Goal: Task Accomplishment & Management: Manage account settings

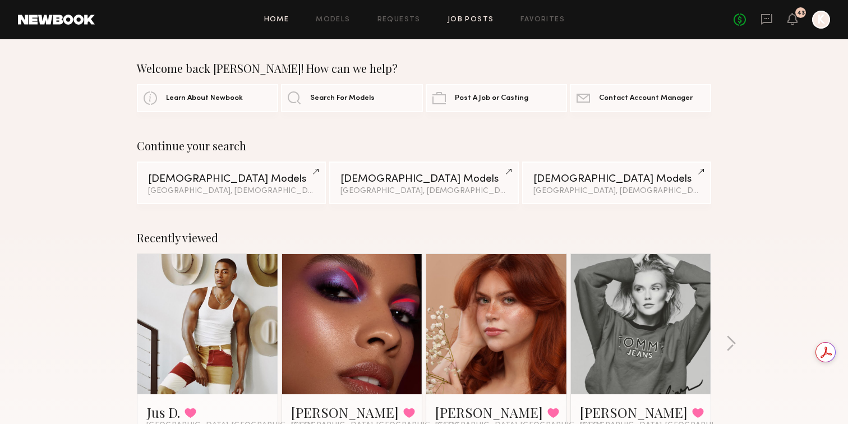
click at [465, 19] on link "Job Posts" at bounding box center [470, 19] width 47 height 7
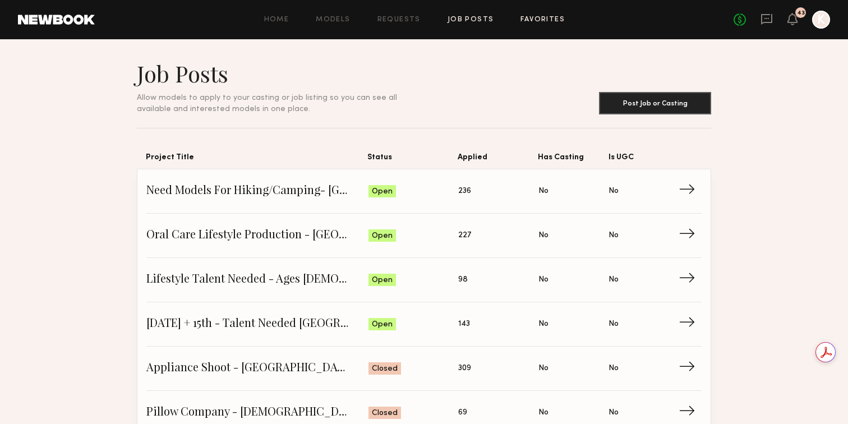
click at [547, 18] on link "Favorites" at bounding box center [542, 19] width 44 height 7
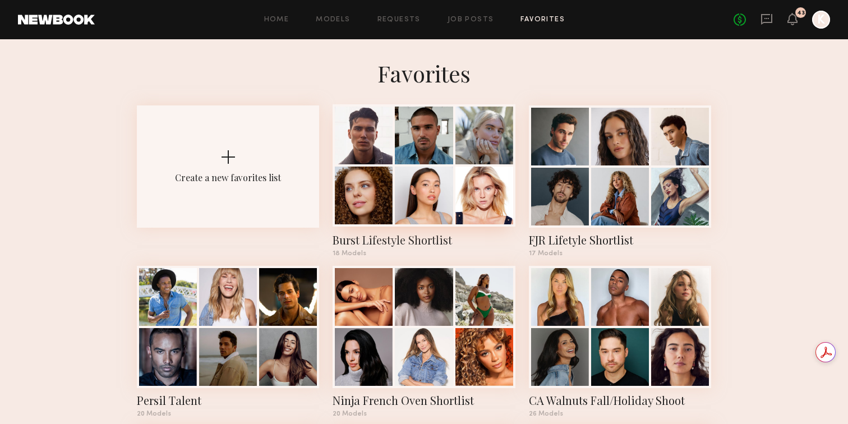
click at [428, 169] on div at bounding box center [424, 195] width 58 height 58
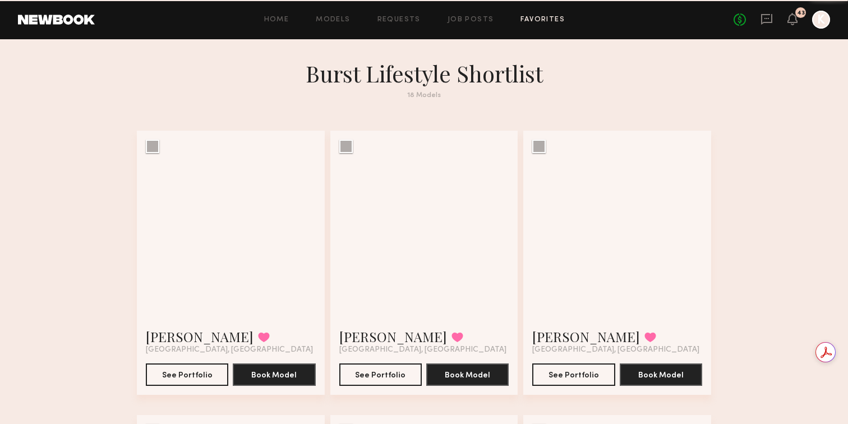
click at [428, 169] on div at bounding box center [424, 225] width 188 height 188
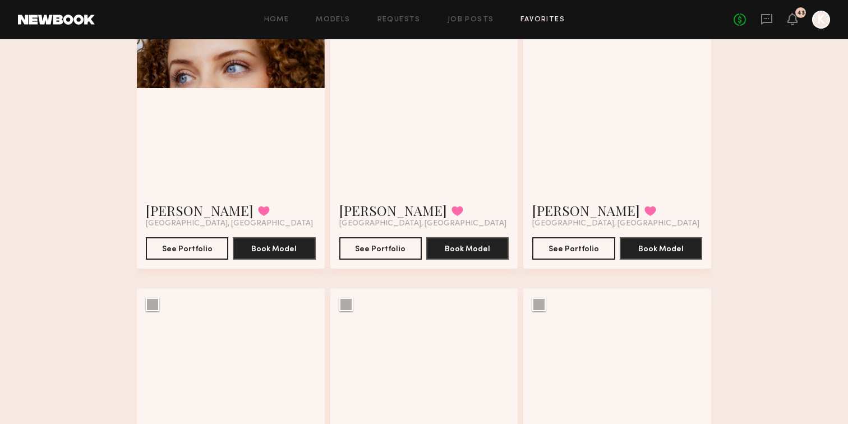
scroll to position [225, 0]
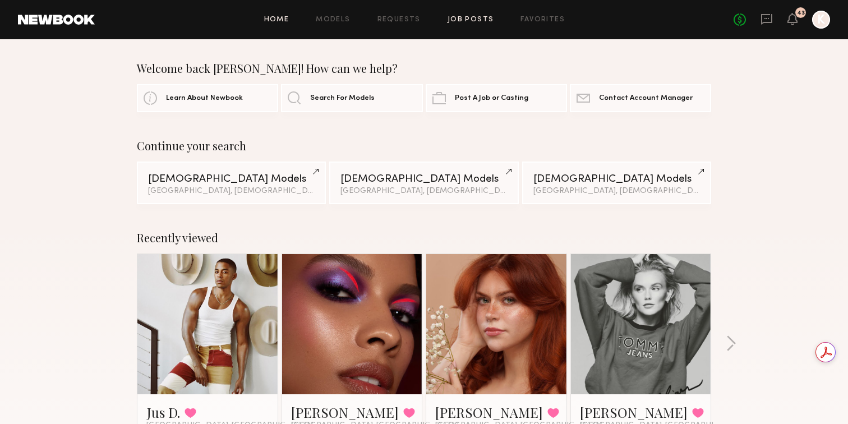
click at [465, 20] on link "Job Posts" at bounding box center [470, 19] width 47 height 7
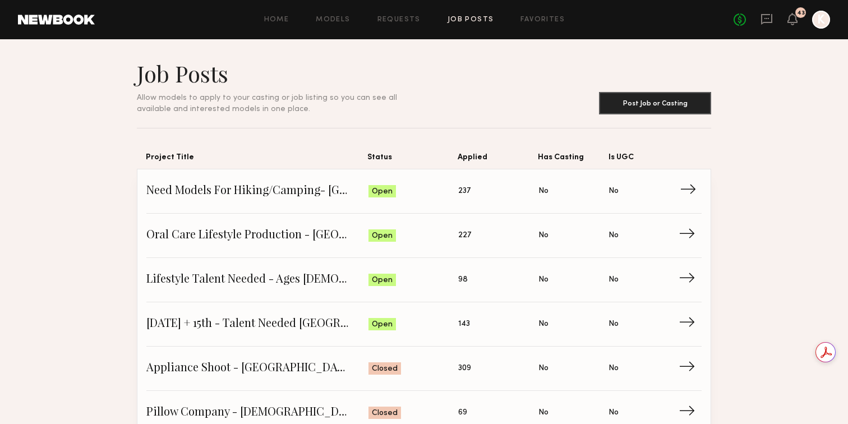
click at [257, 191] on span "Need Models For Hiking/Camping- [GEOGRAPHIC_DATA] - [DATE] + 22nd" at bounding box center [257, 191] width 222 height 17
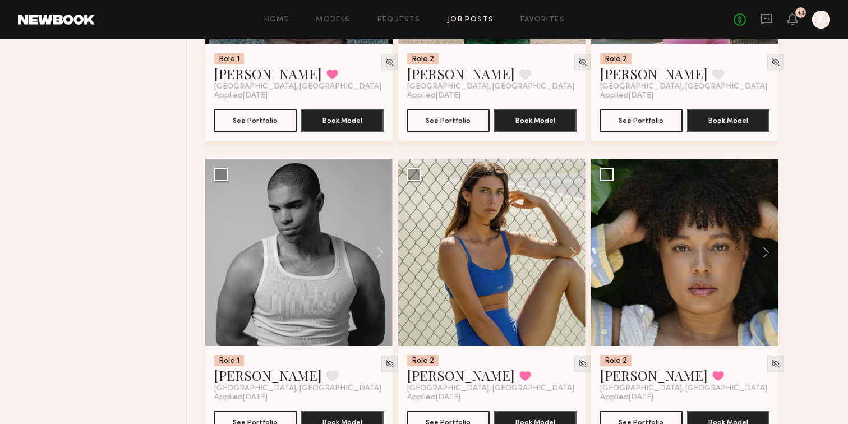
scroll to position [705, 0]
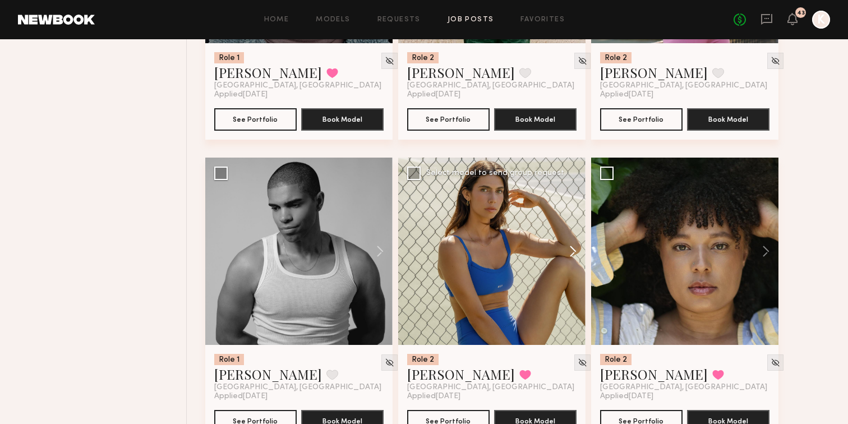
click at [572, 224] on button at bounding box center [567, 251] width 36 height 187
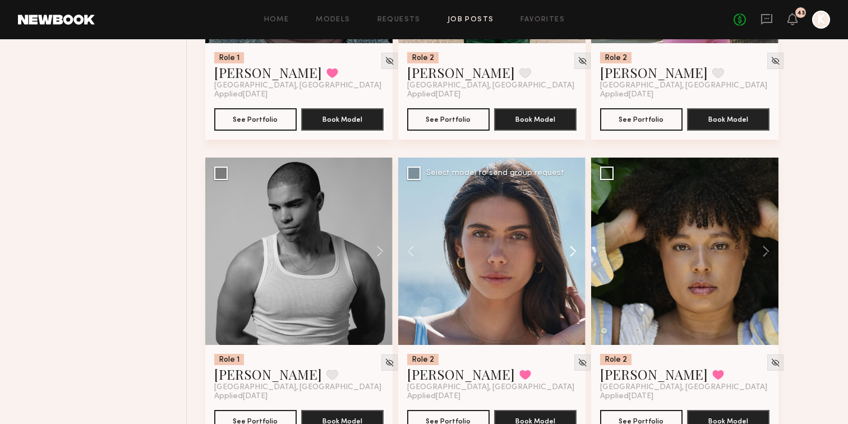
click at [572, 224] on button at bounding box center [567, 251] width 36 height 187
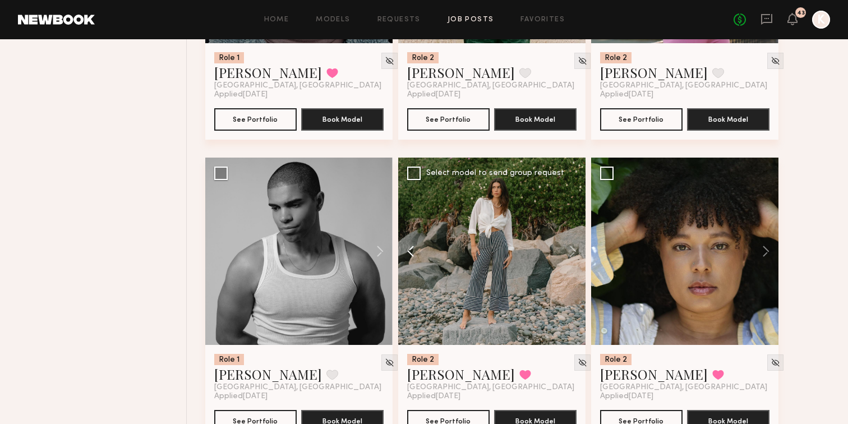
click at [410, 224] on button at bounding box center [416, 251] width 36 height 187
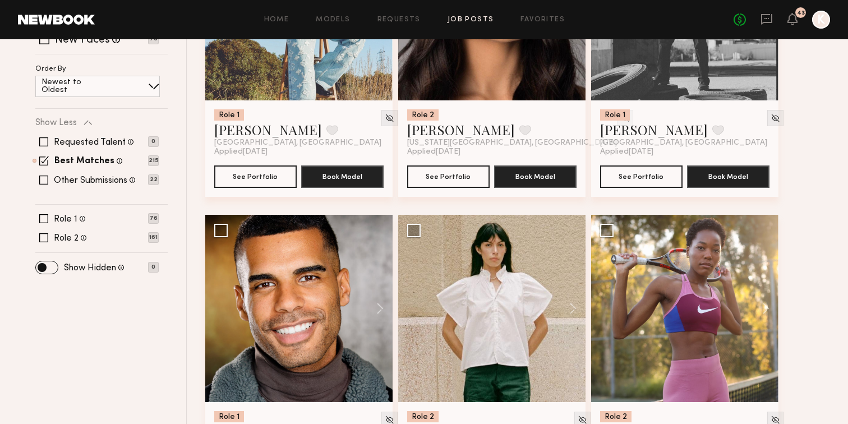
scroll to position [345, 0]
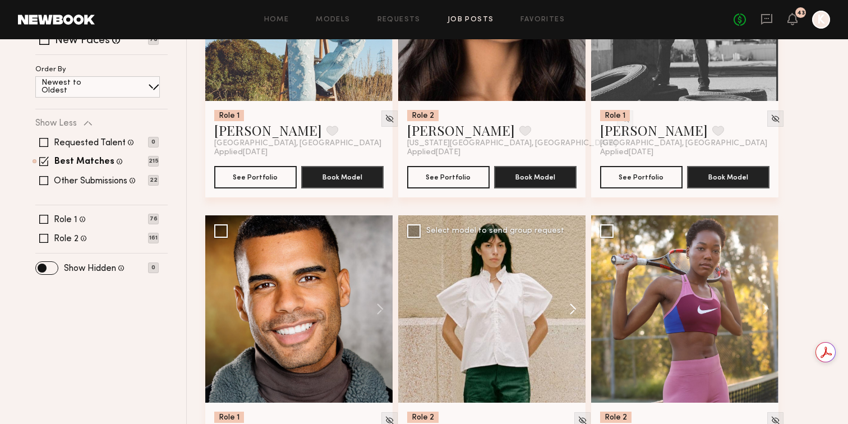
click at [573, 285] on button at bounding box center [567, 308] width 36 height 187
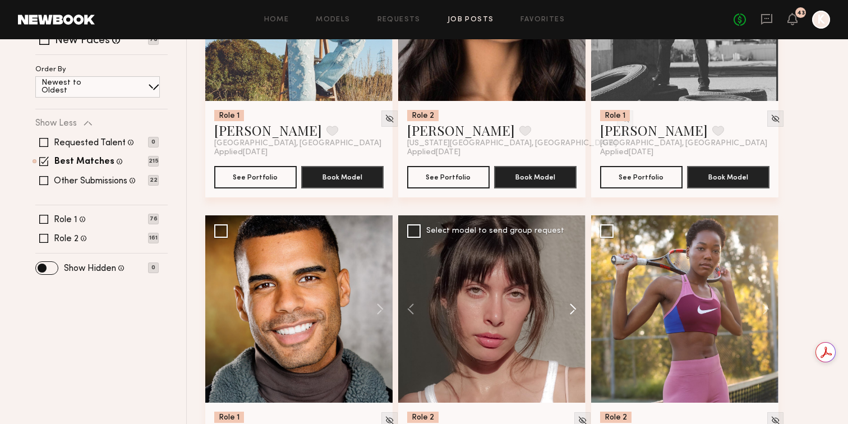
click at [573, 285] on button at bounding box center [567, 308] width 36 height 187
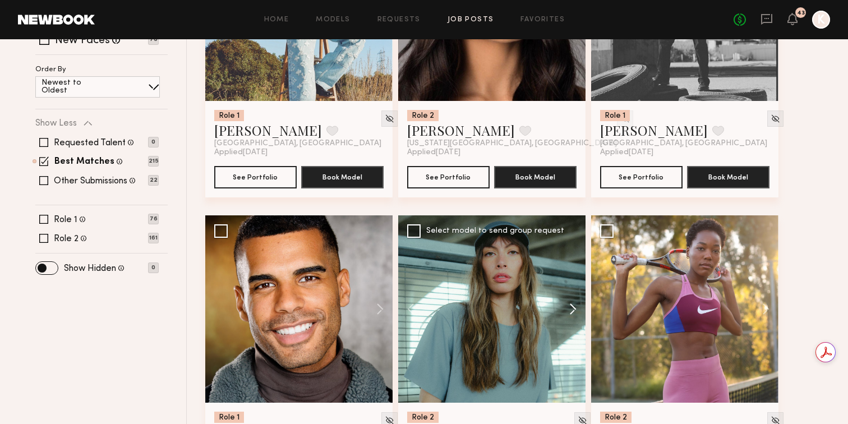
click at [573, 285] on button at bounding box center [567, 308] width 36 height 187
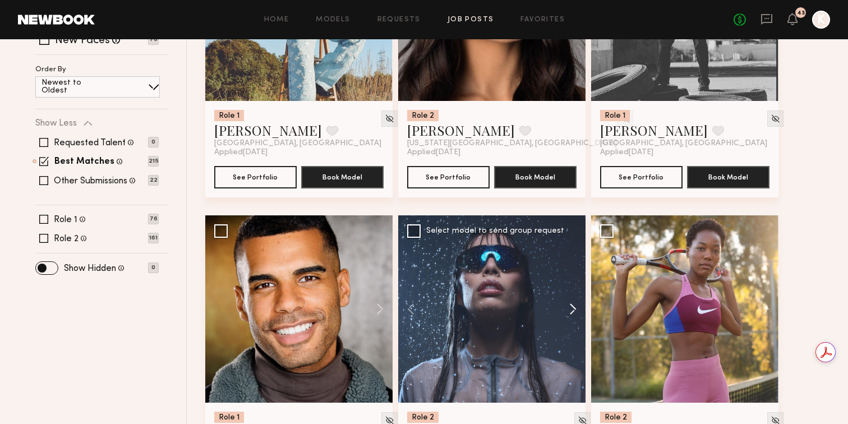
click at [573, 285] on button at bounding box center [567, 308] width 36 height 187
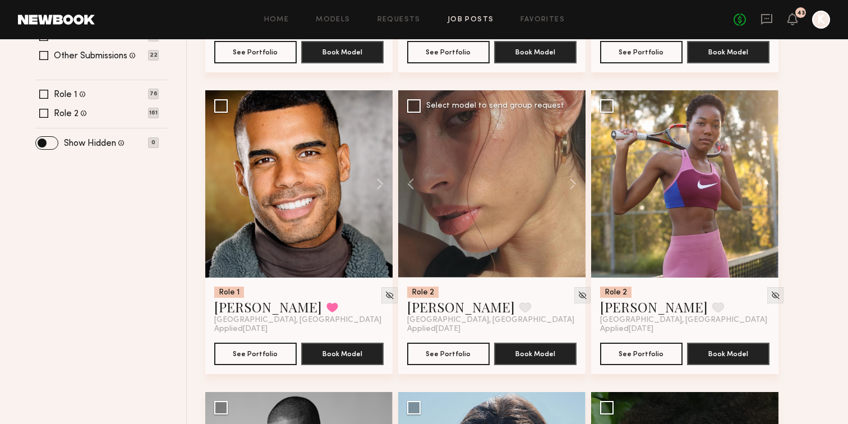
scroll to position [481, 0]
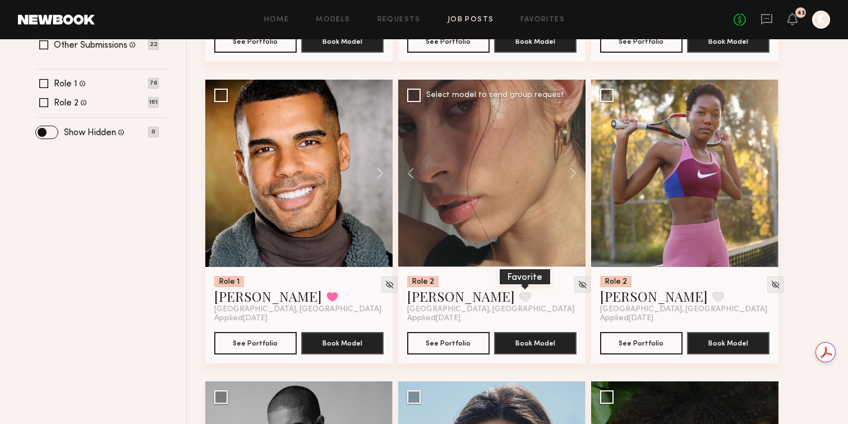
click at [519, 291] on button at bounding box center [525, 296] width 12 height 10
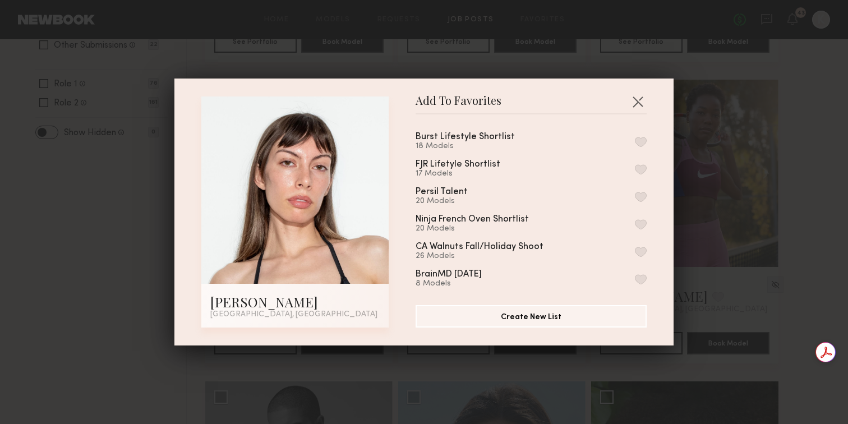
click at [644, 163] on div "FJR Lifetyle Shortlist 17 Models" at bounding box center [530, 169] width 231 height 18
click at [642, 166] on button "button" at bounding box center [641, 169] width 12 height 10
click at [641, 98] on button "button" at bounding box center [637, 101] width 18 height 18
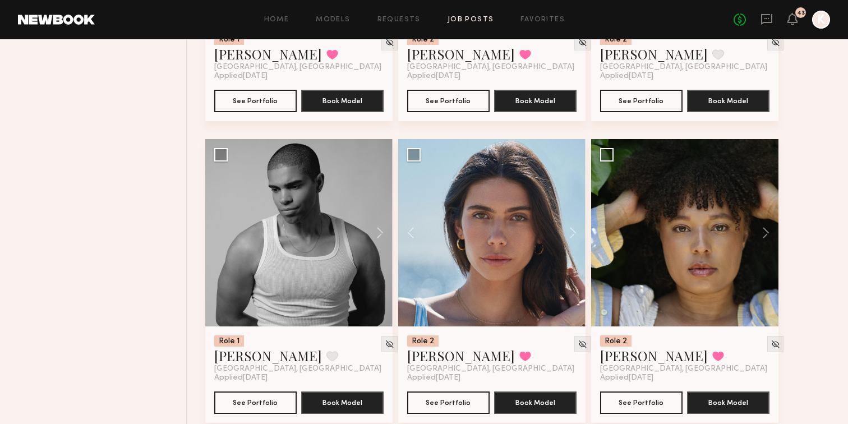
scroll to position [747, 0]
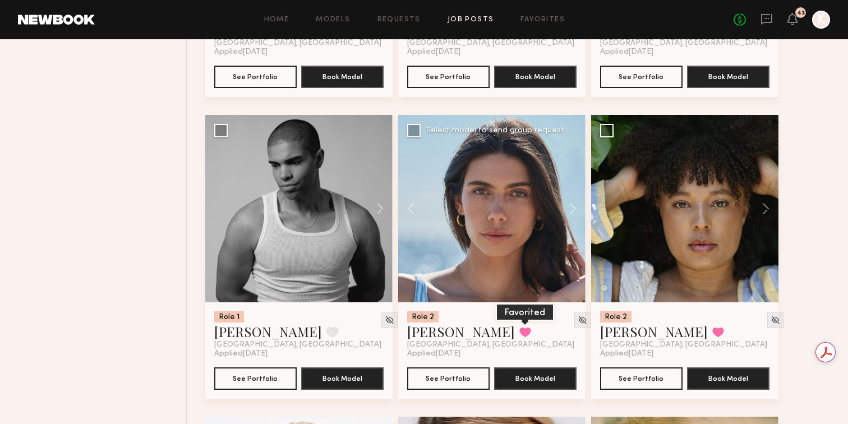
click at [519, 327] on button at bounding box center [525, 332] width 12 height 10
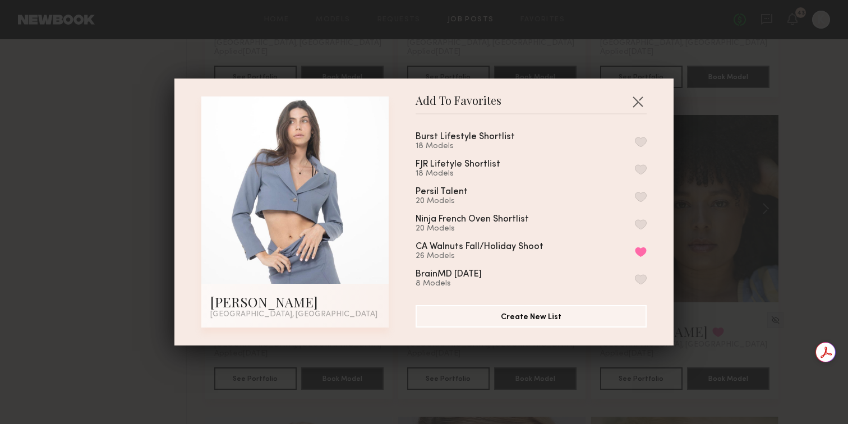
click at [640, 165] on button "button" at bounding box center [641, 169] width 12 height 10
click at [642, 99] on button "button" at bounding box center [637, 101] width 18 height 18
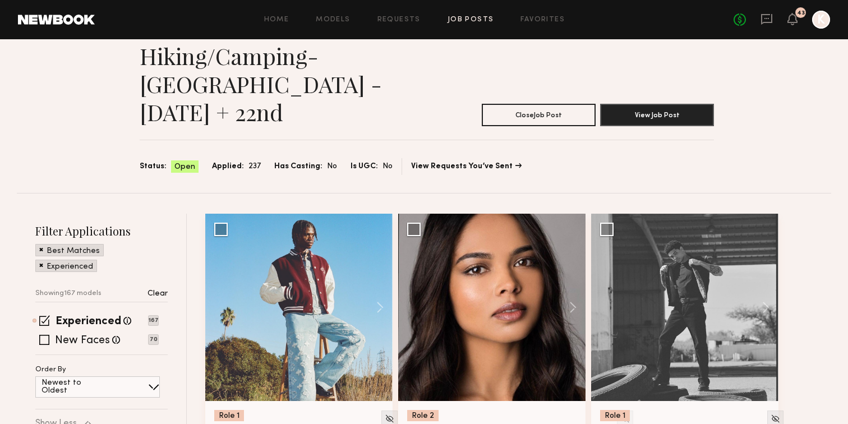
scroll to position [0, 0]
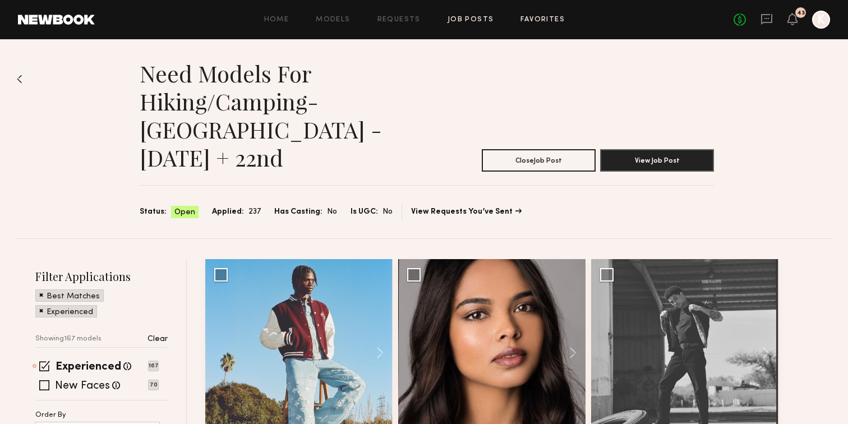
click at [536, 18] on link "Favorites" at bounding box center [542, 19] width 44 height 7
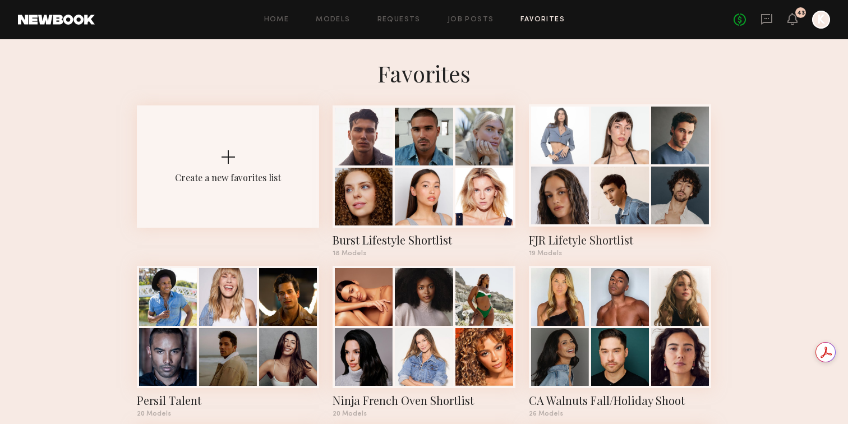
click at [596, 197] on div at bounding box center [620, 195] width 58 height 58
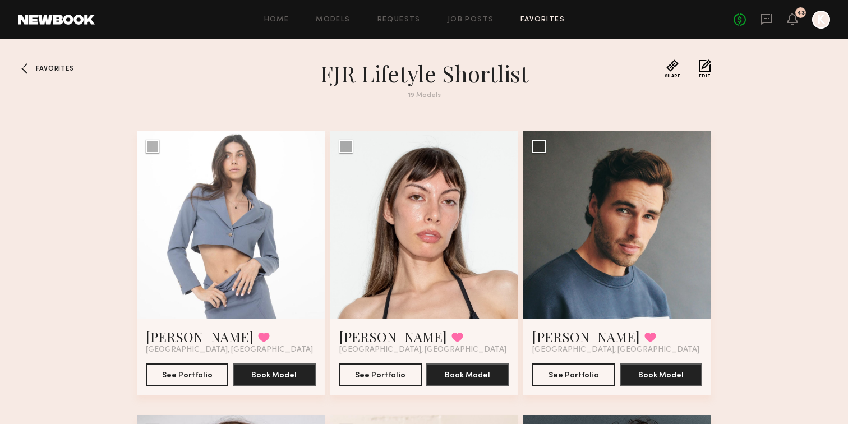
click at [62, 71] on span "Favorites" at bounding box center [55, 69] width 38 height 7
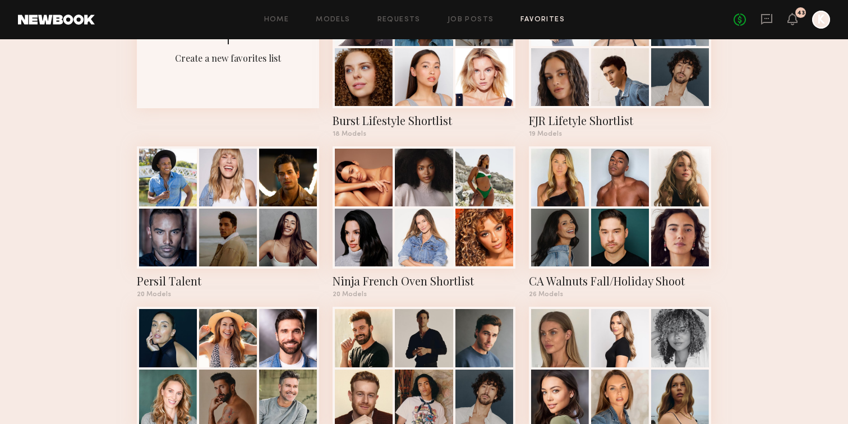
scroll to position [131, 0]
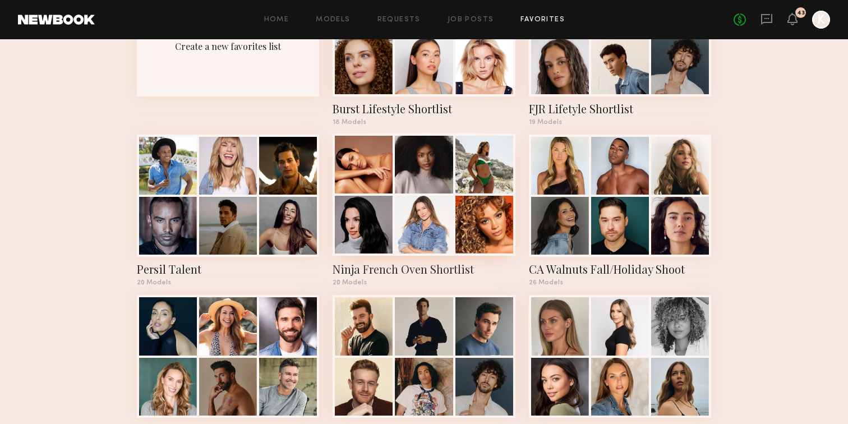
click at [450, 191] on div at bounding box center [424, 165] width 58 height 58
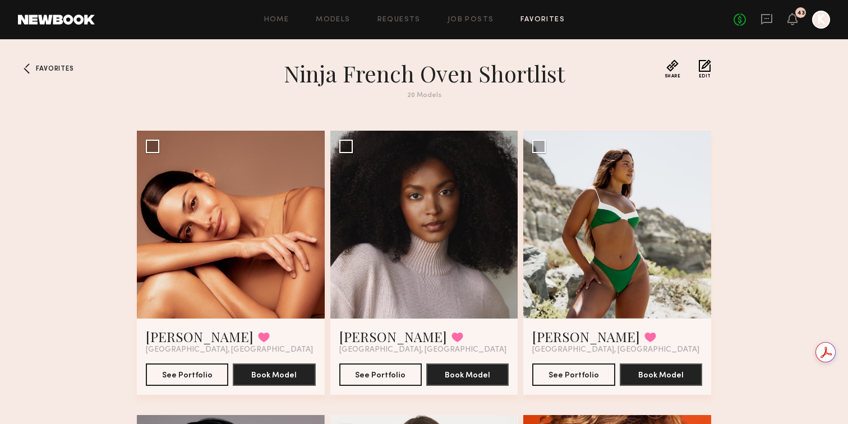
click at [53, 68] on span "Favorites" at bounding box center [55, 69] width 38 height 7
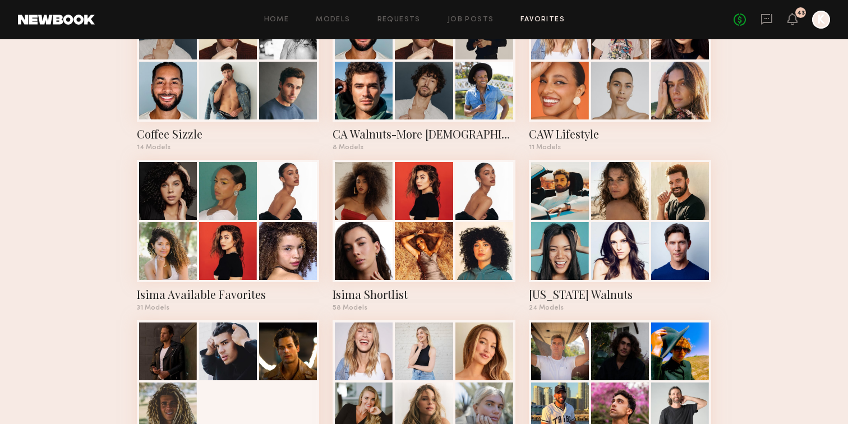
scroll to position [590, 0]
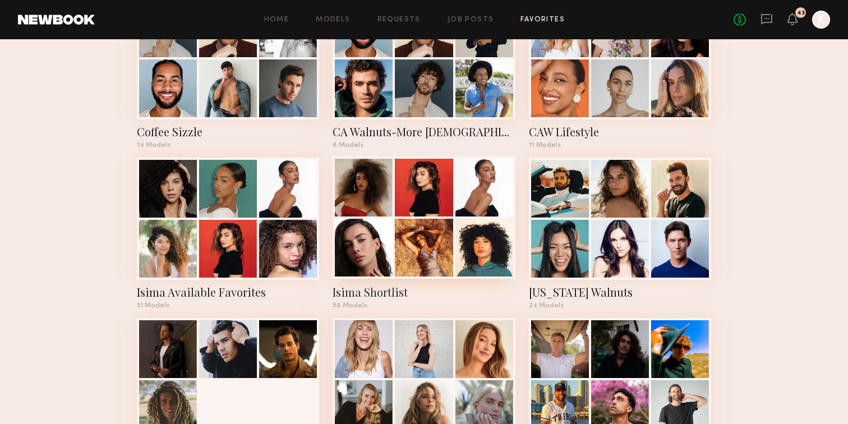
click at [347, 257] on div at bounding box center [364, 248] width 58 height 58
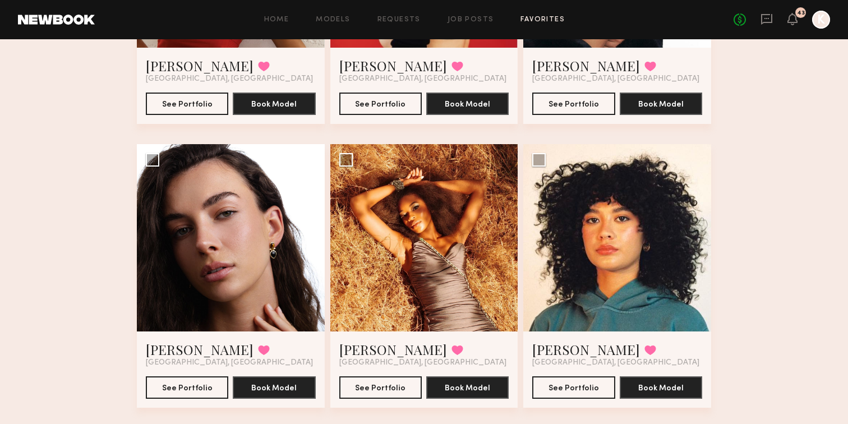
scroll to position [272, 0]
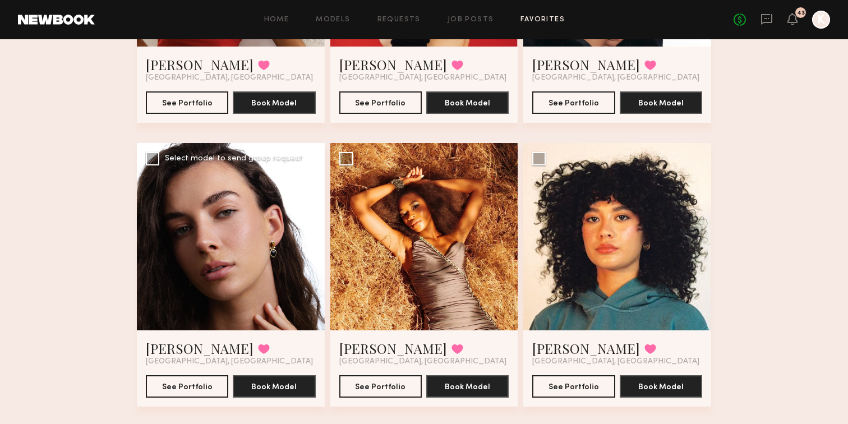
click at [226, 238] on div at bounding box center [231, 237] width 188 height 188
